Goal: Find contact information: Obtain details needed to contact an individual or organization

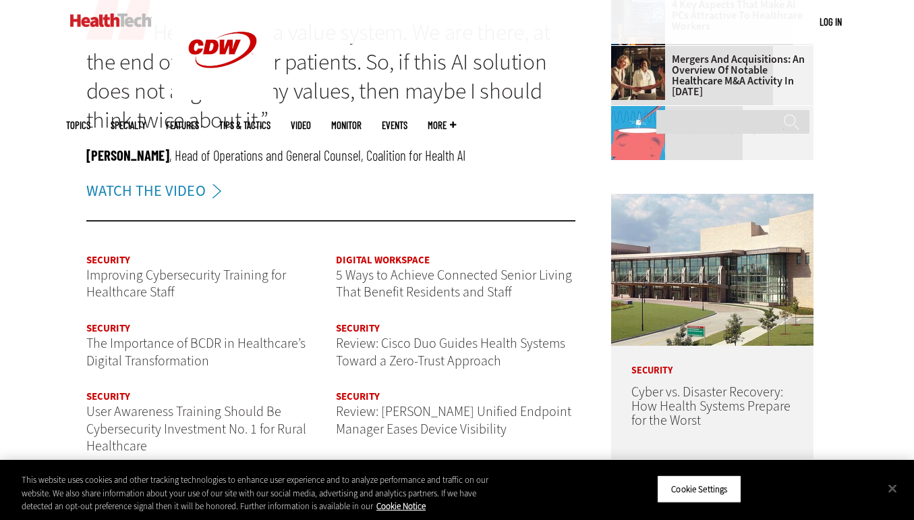
scroll to position [1431, 0]
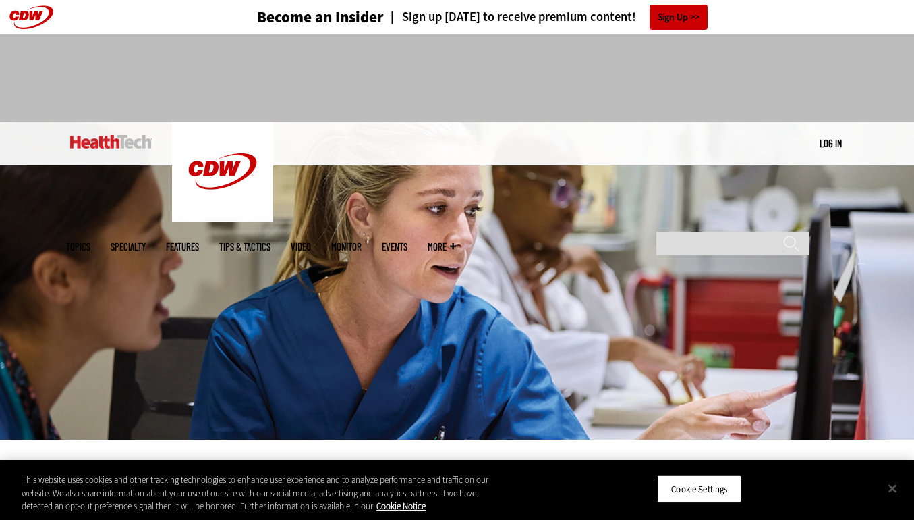
scroll to position [0, 0]
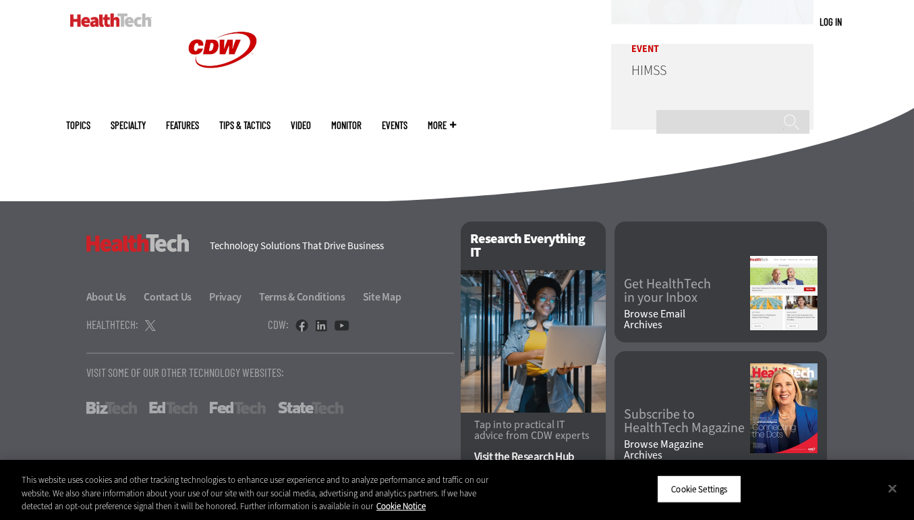
scroll to position [3392, 0]
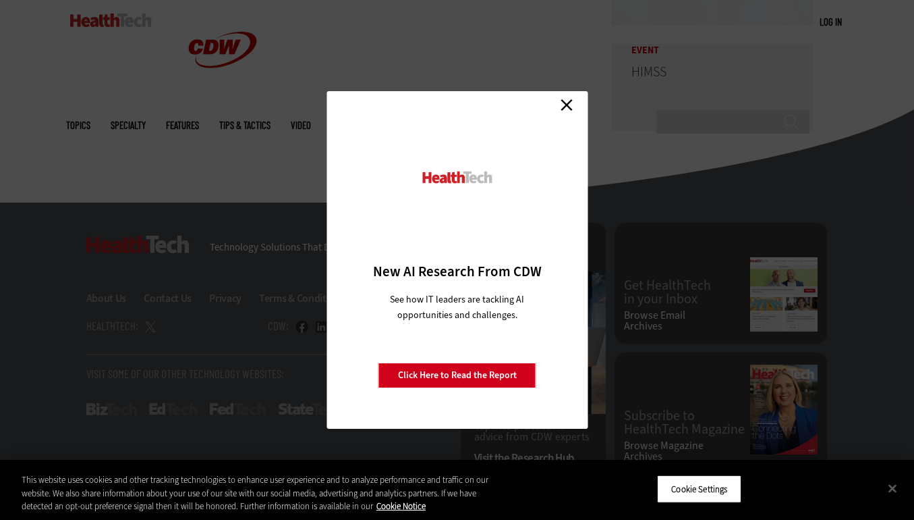
click at [565, 103] on link "Close" at bounding box center [567, 104] width 20 height 20
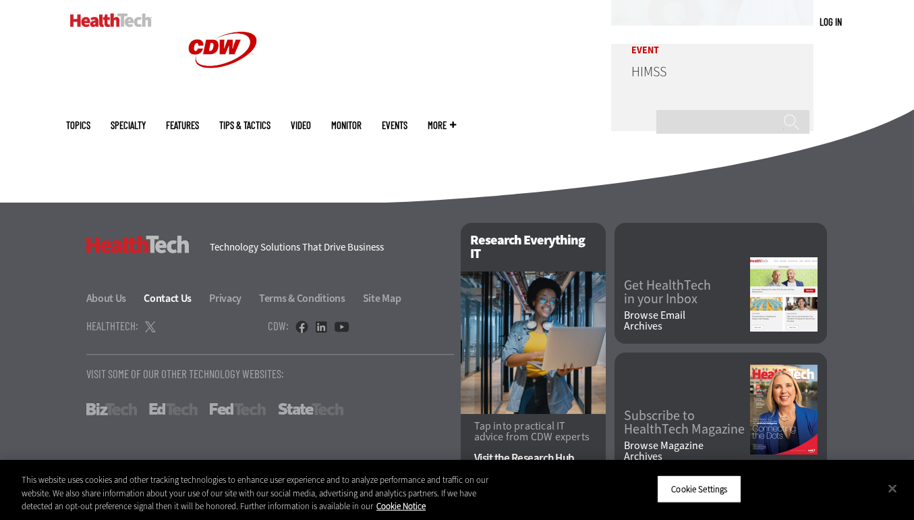
click at [169, 293] on link "Contact Us" at bounding box center [175, 298] width 63 height 14
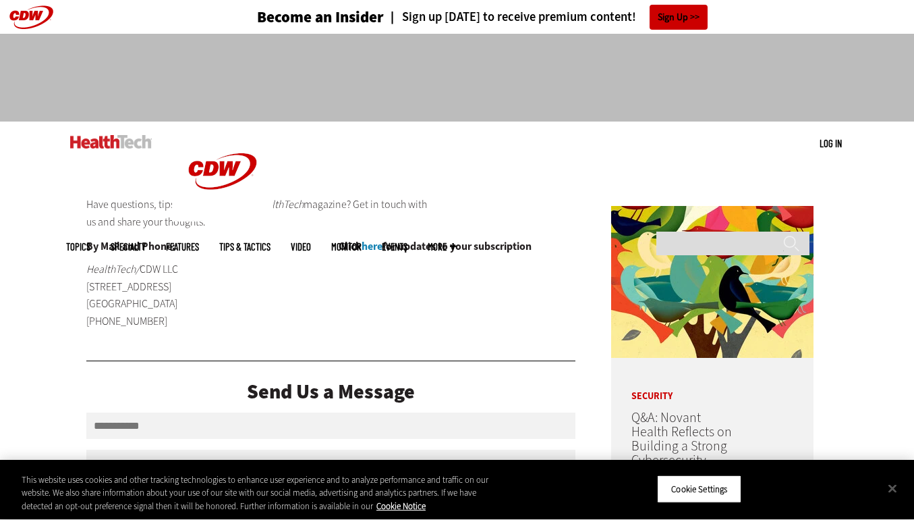
click at [222, 309] on p "HealthTech/ CDW LLC 230 N. Milwaukee Avenue Vernon Hills, IL 60601 (847) 465-60…" at bounding box center [169, 294] width 166 height 69
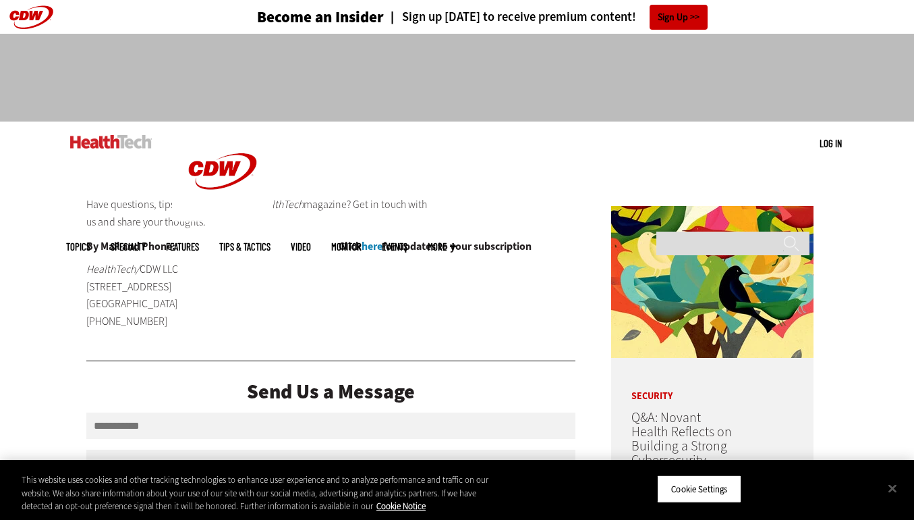
drag, startPoint x: 246, startPoint y: 225, endPoint x: 226, endPoint y: 215, distance: 22.3
click at [226, 215] on p "Have questions, tips or suggestions for HealthTech magazine? Get in touch with …" at bounding box center [257, 213] width 343 height 34
click at [221, 208] on p "Have questions, tips or suggestions for HealthTech magazine? Get in touch with …" at bounding box center [257, 213] width 343 height 34
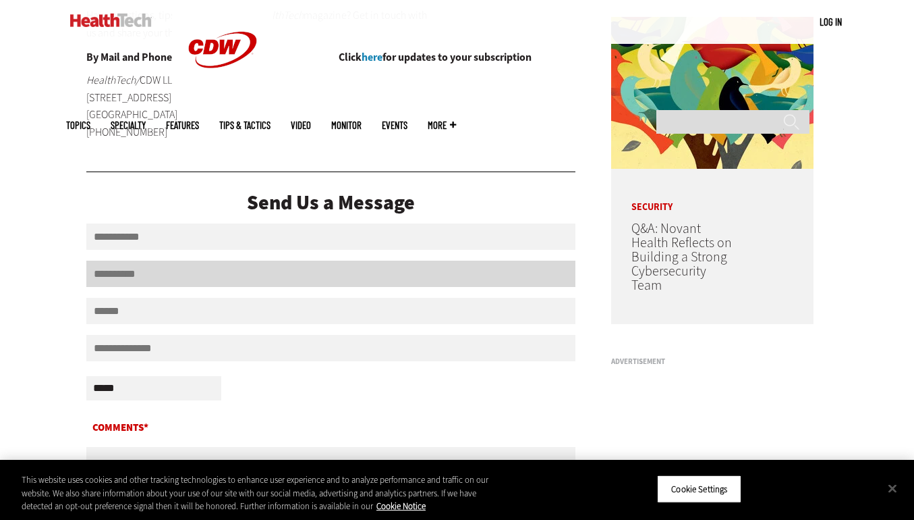
scroll to position [180, 1]
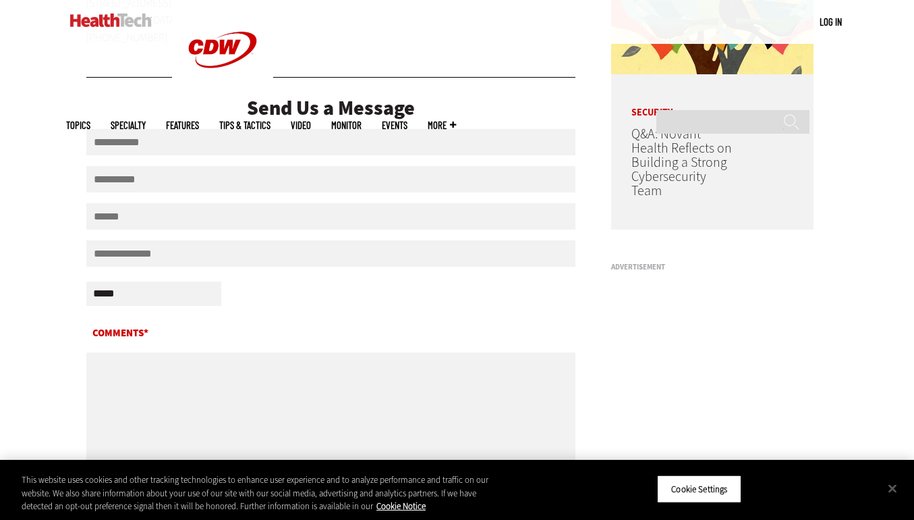
click at [262, 313] on div "**********" at bounding box center [331, 295] width 490 height 36
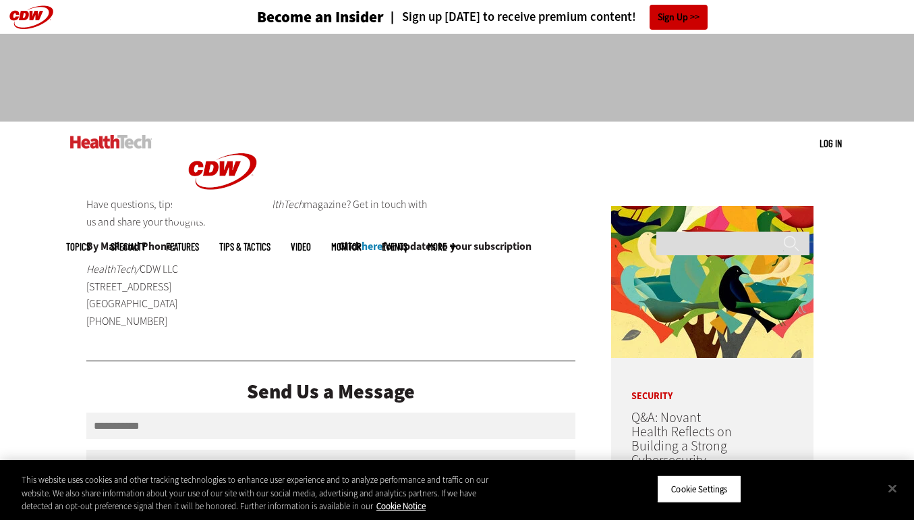
scroll to position [0, 0]
click at [184, 304] on p "HealthTech/ CDW LLC 230 N. Milwaukee Avenue Vernon Hills, IL 60601 (847) 465-60…" at bounding box center [169, 294] width 166 height 69
drag, startPoint x: 173, startPoint y: 329, endPoint x: 142, endPoint y: 279, distance: 58.2
click at [142, 279] on div "By Mail and Phone: HealthTech/ CDW LLC 230 N. Milwaukee Avenue Vernon Hills, IL…" at bounding box center [204, 290] width 237 height 99
click at [142, 279] on p "HealthTech/ CDW LLC 230 N. Milwaukee Avenue Vernon Hills, IL 60601 (847) 465-60…" at bounding box center [169, 294] width 166 height 69
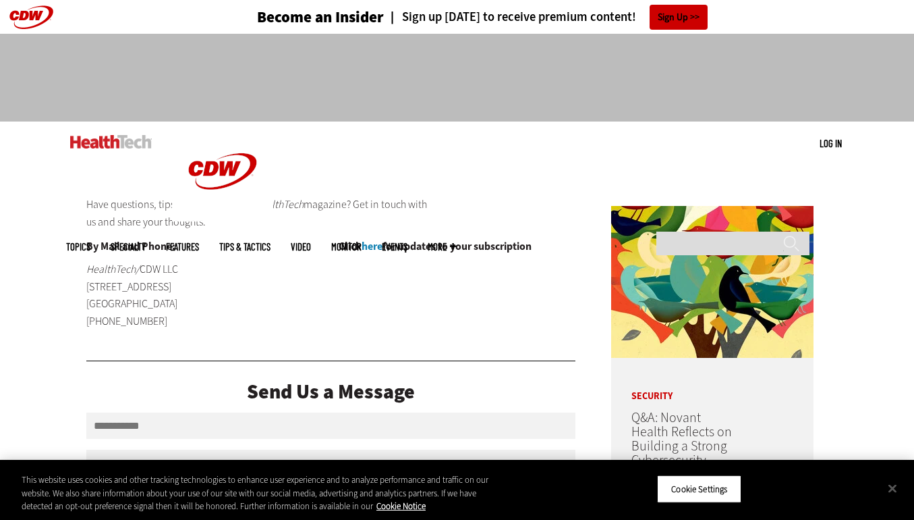
drag, startPoint x: 161, startPoint y: 314, endPoint x: 155, endPoint y: 276, distance: 38.4
click at [155, 281] on p "HealthTech/ CDW LLC 230 N. Milwaukee Avenue Vernon Hills, IL 60601 (847) 465-60…" at bounding box center [169, 294] width 166 height 69
click at [155, 276] on p "HealthTech/ CDW LLC 230 N. Milwaukee Avenue Vernon Hills, IL 60601 (847) 465-60…" at bounding box center [169, 294] width 166 height 69
drag, startPoint x: 268, startPoint y: 223, endPoint x: 168, endPoint y: 213, distance: 100.4
click at [168, 213] on p "Have questions, tips or suggestions for HealthTech magazine? Get in touch with …" at bounding box center [257, 213] width 343 height 34
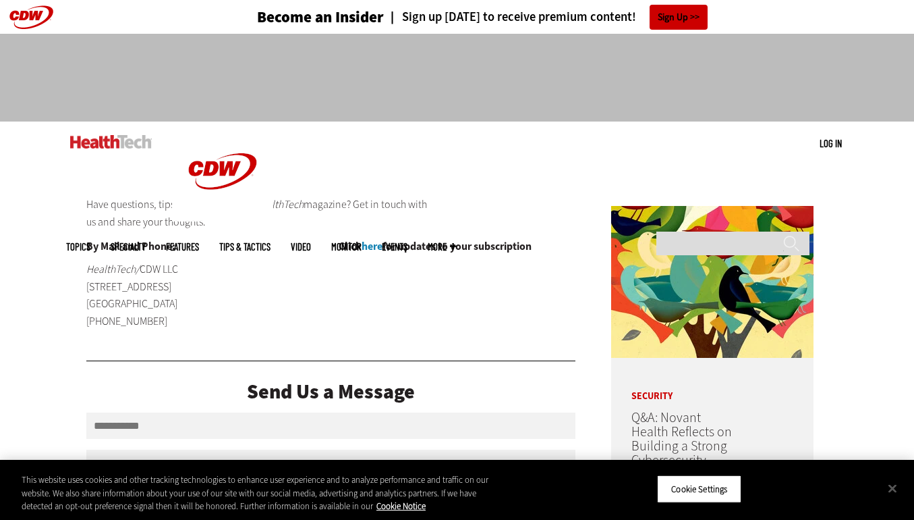
click at [168, 213] on p "Have questions, tips or suggestions for HealthTech magazine? Get in touch with …" at bounding box center [257, 213] width 343 height 34
drag, startPoint x: 217, startPoint y: 221, endPoint x: 153, endPoint y: 207, distance: 64.8
click at [155, 207] on p "Have questions, tips or suggestions for HealthTech magazine? Get in touch with …" at bounding box center [257, 213] width 343 height 34
click at [153, 207] on p "Have questions, tips or suggestions for HealthTech magazine? Get in touch with …" at bounding box center [257, 213] width 343 height 34
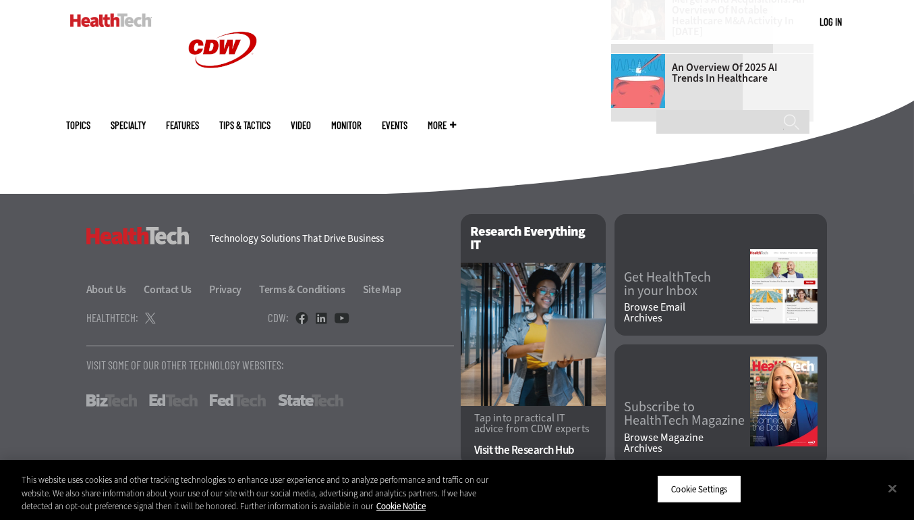
scroll to position [941, 0]
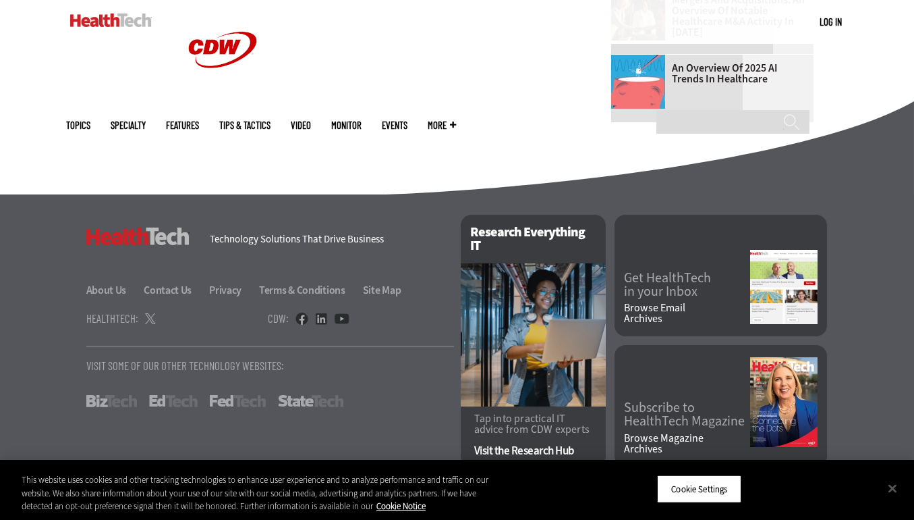
click at [391, 362] on p "Visit Some Of Our Other Technology Websites:" at bounding box center [270, 365] width 368 height 11
click at [891, 489] on button "Close" at bounding box center [893, 488] width 30 height 30
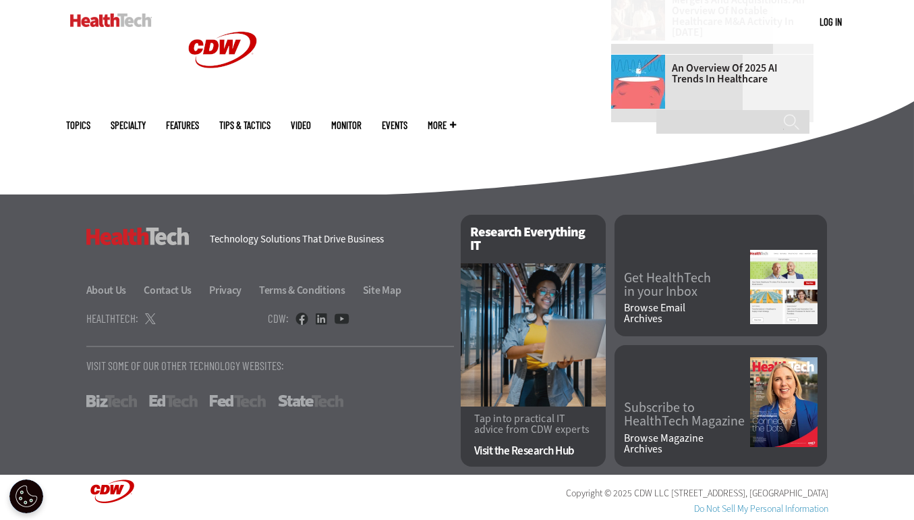
click at [435, 297] on ul "About Us Contact Us Privacy Terms & Conditions Site Map" at bounding box center [270, 290] width 368 height 16
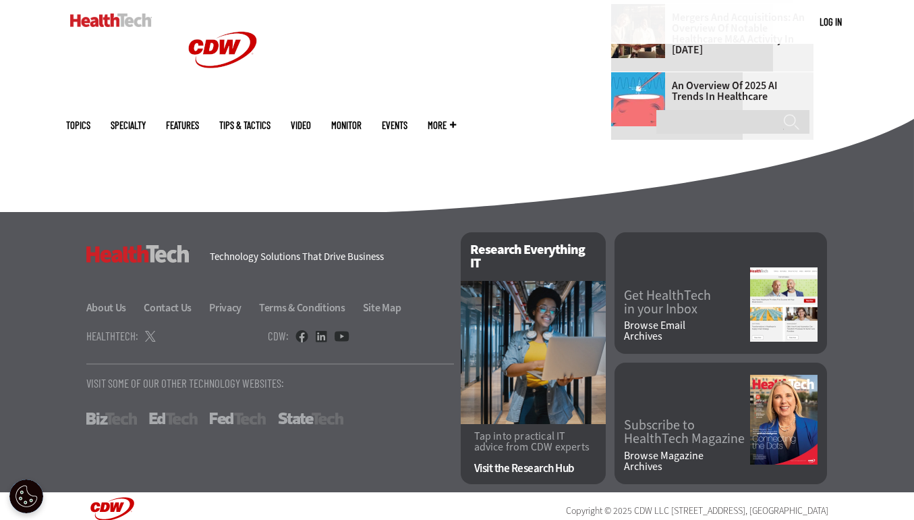
scroll to position [923, 0]
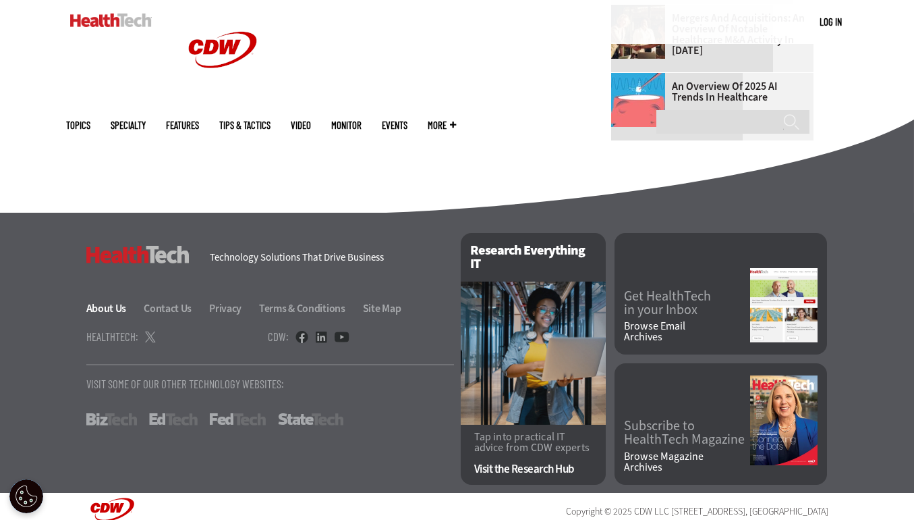
click at [124, 308] on link "About Us" at bounding box center [114, 308] width 56 height 14
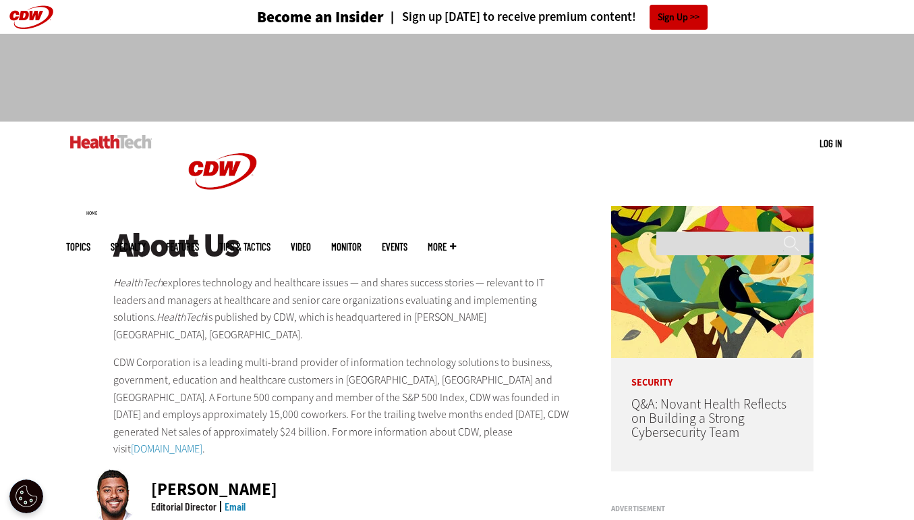
click at [283, 373] on p "CDW Corporation is a leading multi-brand provider of information technology sol…" at bounding box center [344, 406] width 463 height 104
click at [373, 227] on h1 "About Us" at bounding box center [344, 245] width 463 height 37
